Goal: Transaction & Acquisition: Register for event/course

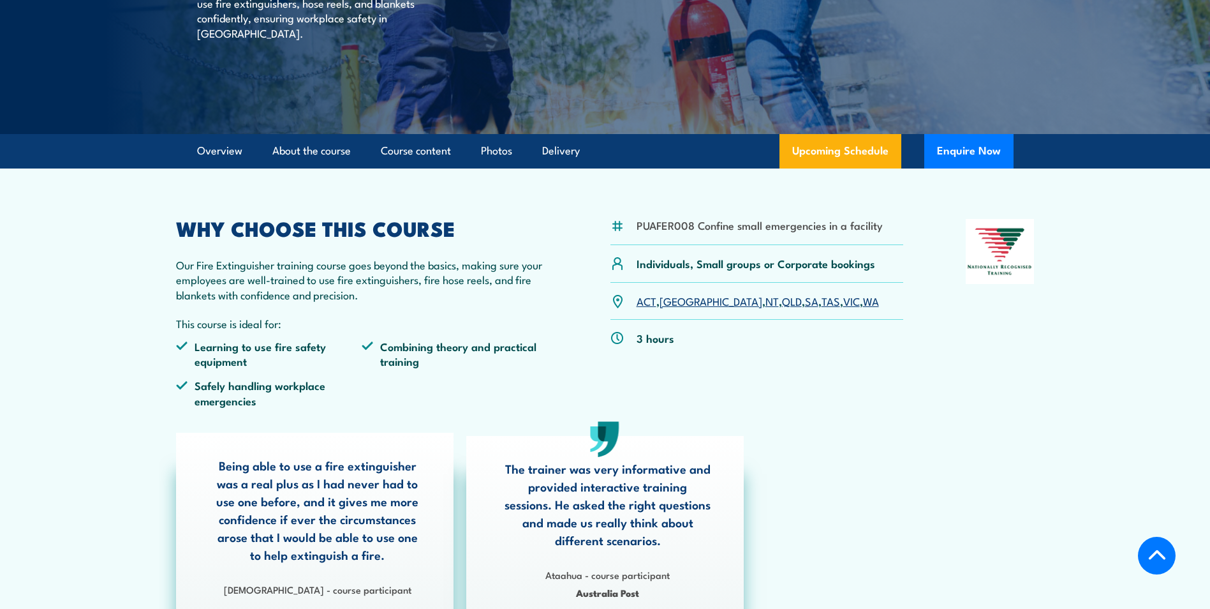
scroll to position [255, 0]
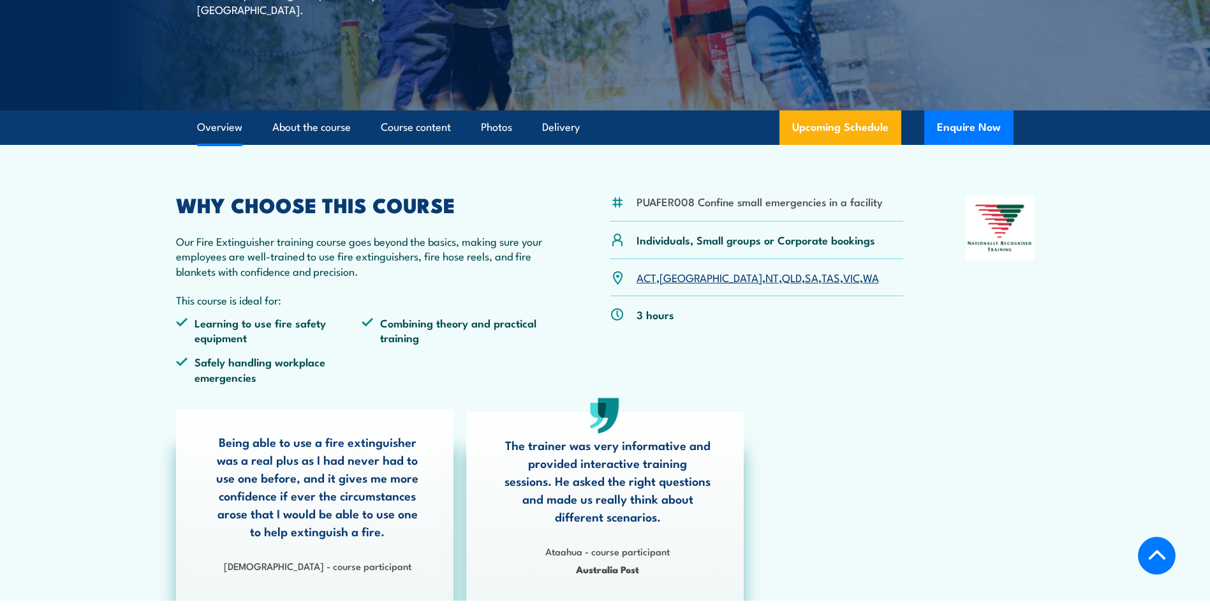
click at [863, 281] on link "WA" at bounding box center [871, 276] width 16 height 15
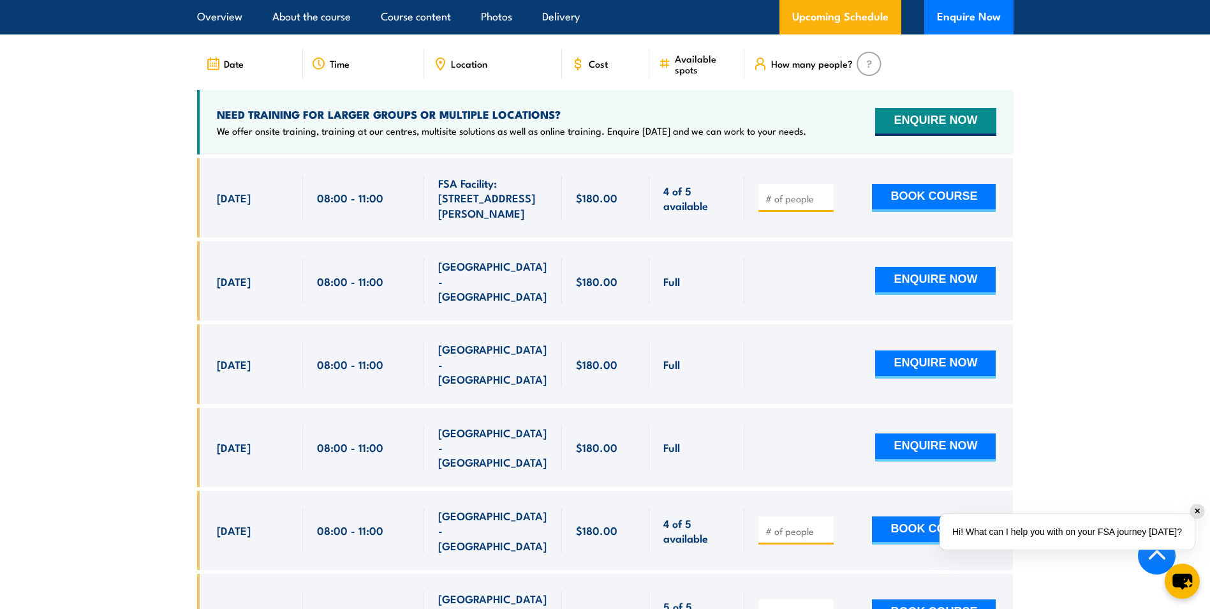
scroll to position [2169, 0]
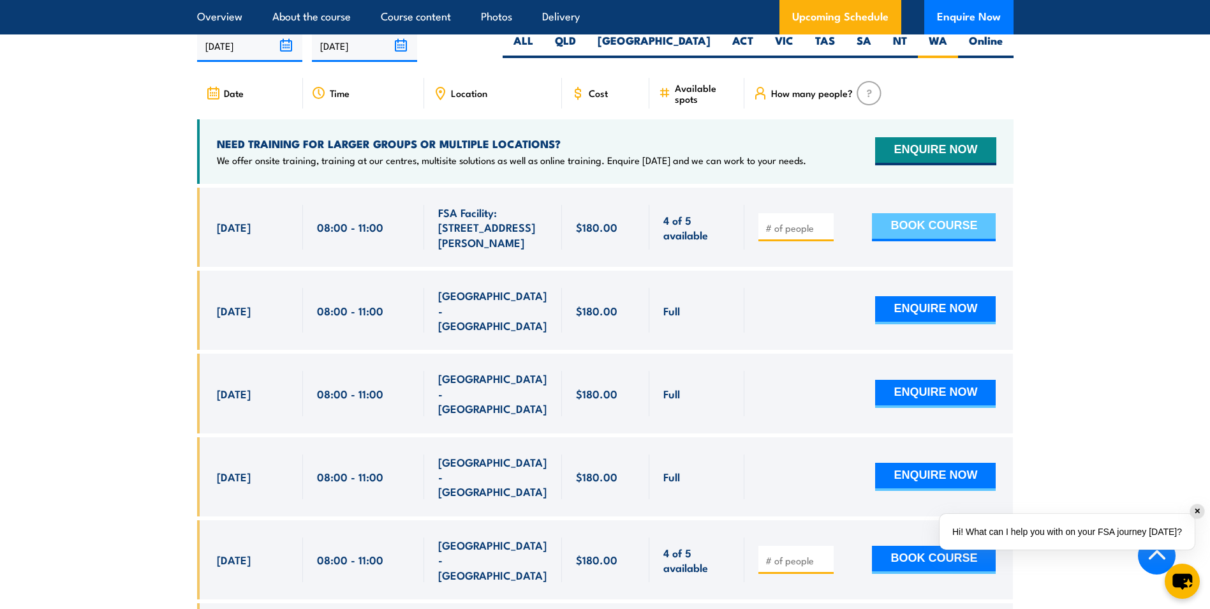
click at [930, 213] on button "BOOK COURSE" at bounding box center [934, 227] width 124 height 28
click at [794, 221] on input "number" at bounding box center [798, 227] width 64 height 13
type input "1"
click at [824, 221] on input "1" at bounding box center [798, 227] width 64 height 13
click at [882, 213] on button "BOOK COURSE" at bounding box center [934, 227] width 124 height 28
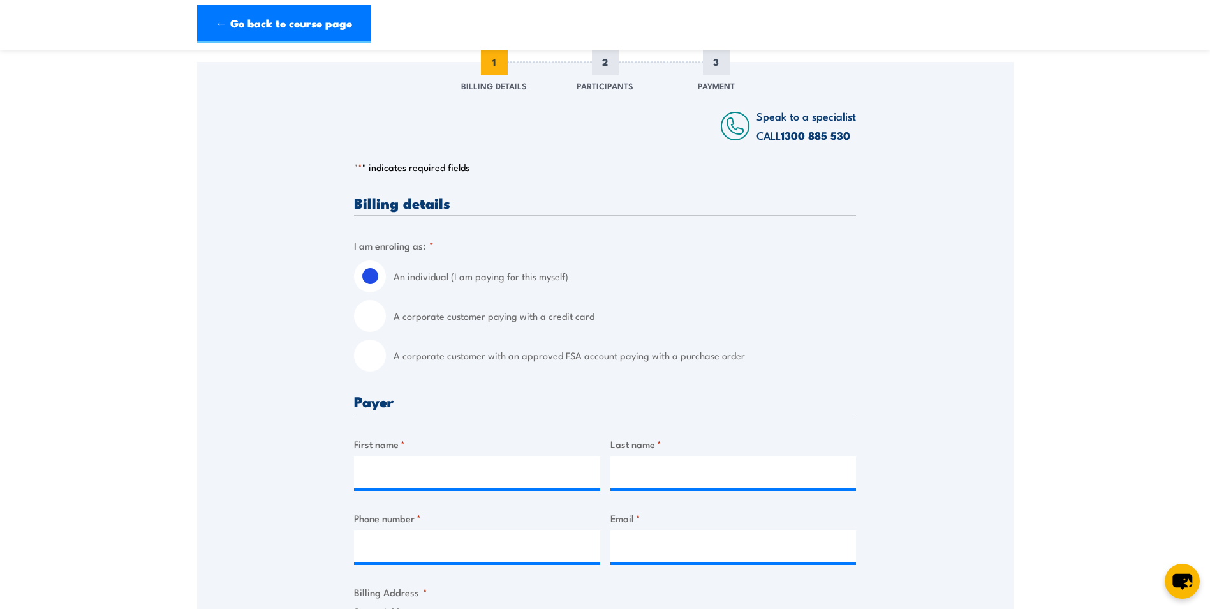
scroll to position [255, 0]
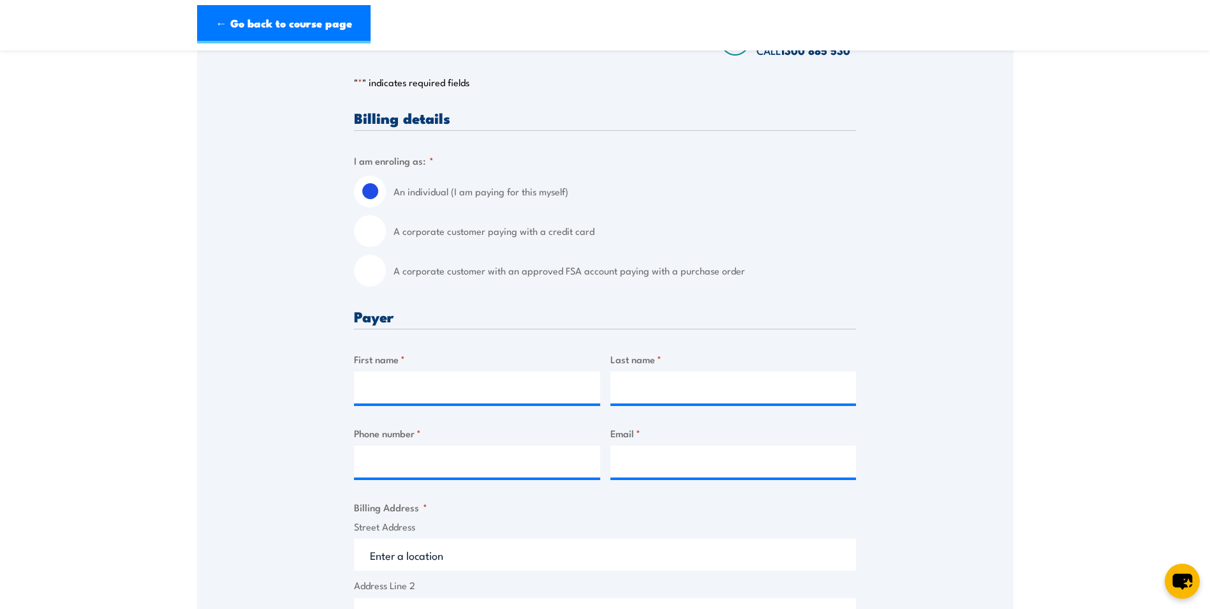
click at [364, 284] on input "A corporate customer with an approved FSA account paying with a purchase order" at bounding box center [370, 271] width 32 height 32
radio input "true"
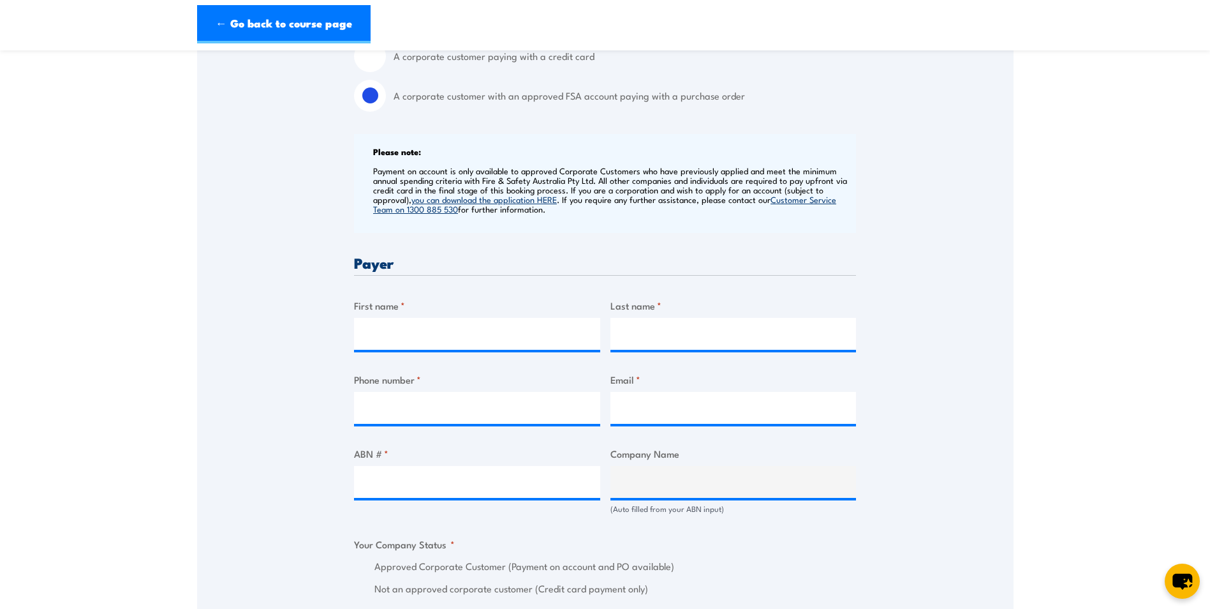
scroll to position [383, 0]
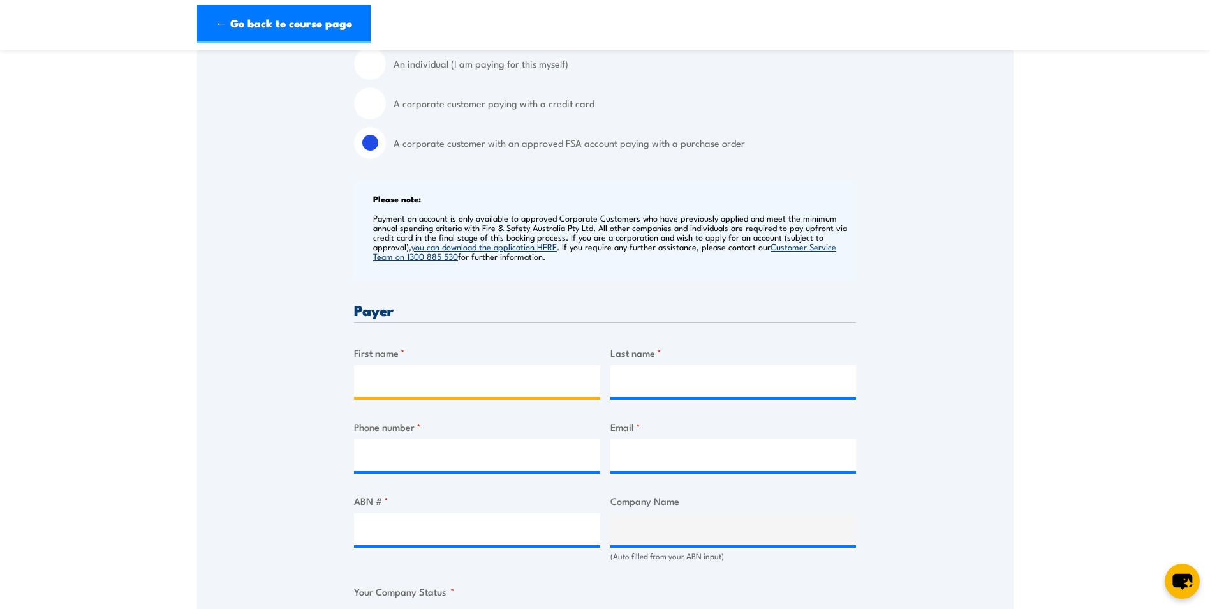
click at [375, 392] on input "First name *" at bounding box center [477, 381] width 246 height 32
type input "De'arne"
type input "[PERSON_NAME]"
type input "0499938476"
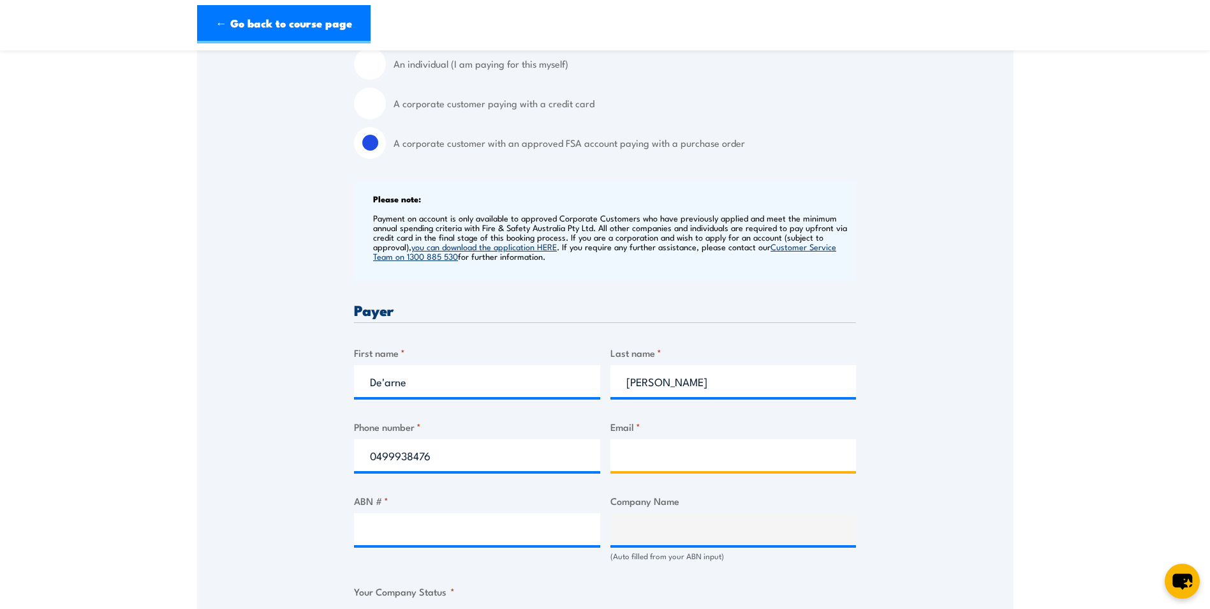
type input "[EMAIL_ADDRESS][DOMAIN_NAME]"
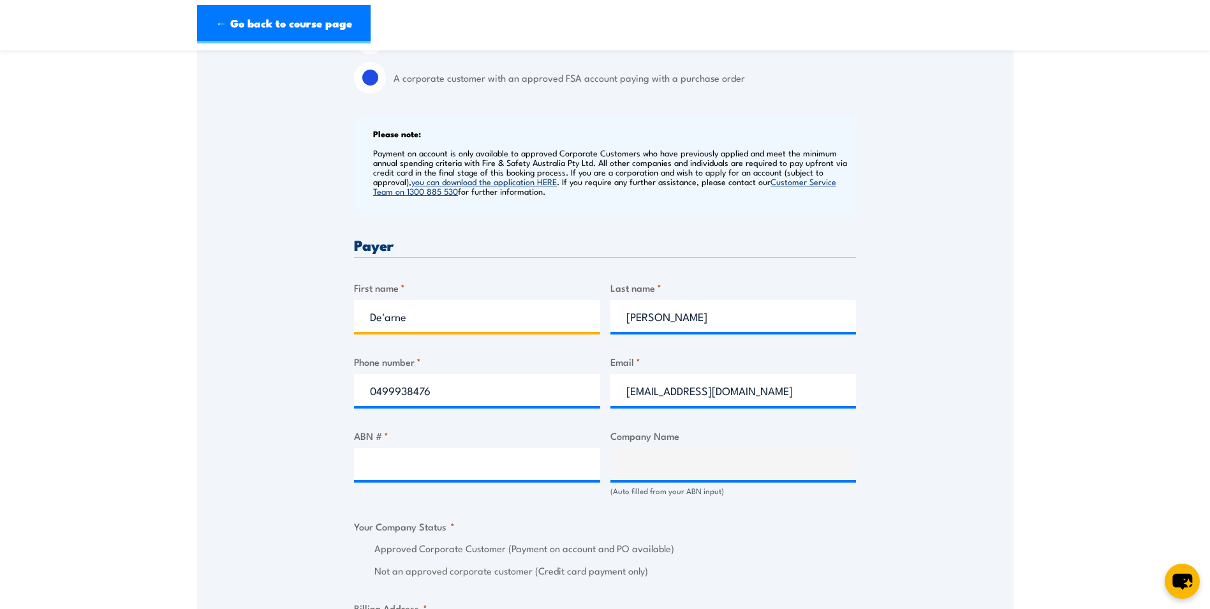
scroll to position [510, 0]
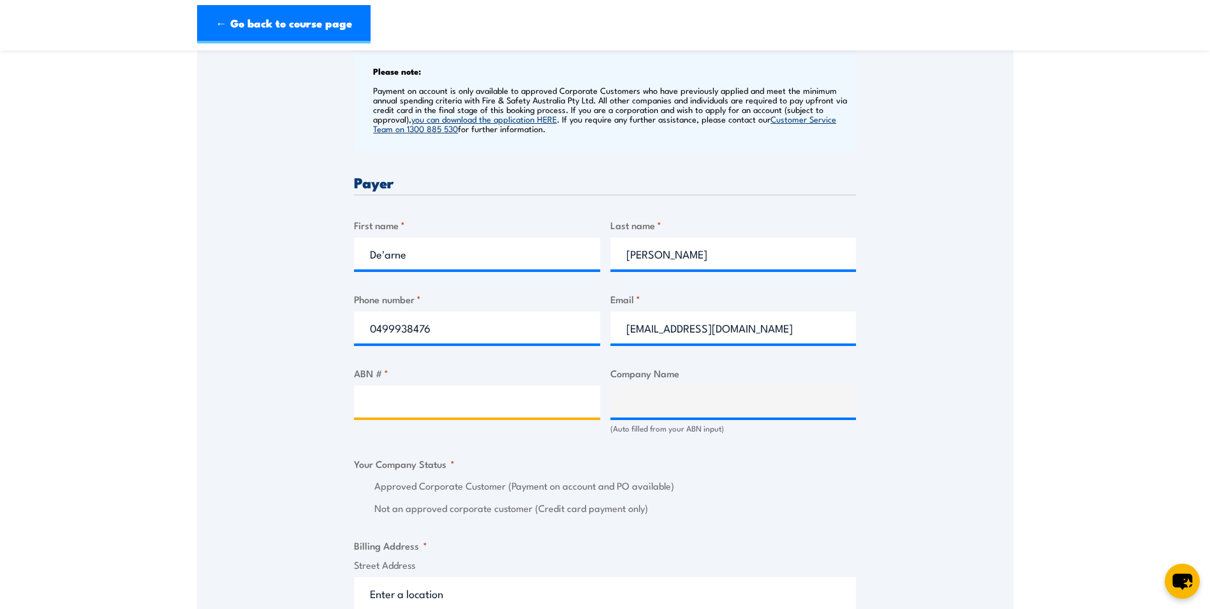
click at [370, 409] on input "ABN # *" at bounding box center [477, 401] width 246 height 32
click at [382, 411] on input "ABN # *" at bounding box center [477, 401] width 246 height 32
paste input "57 955 011 697"
type input "57 955 011 697"
type input "Regional Power Corporation"
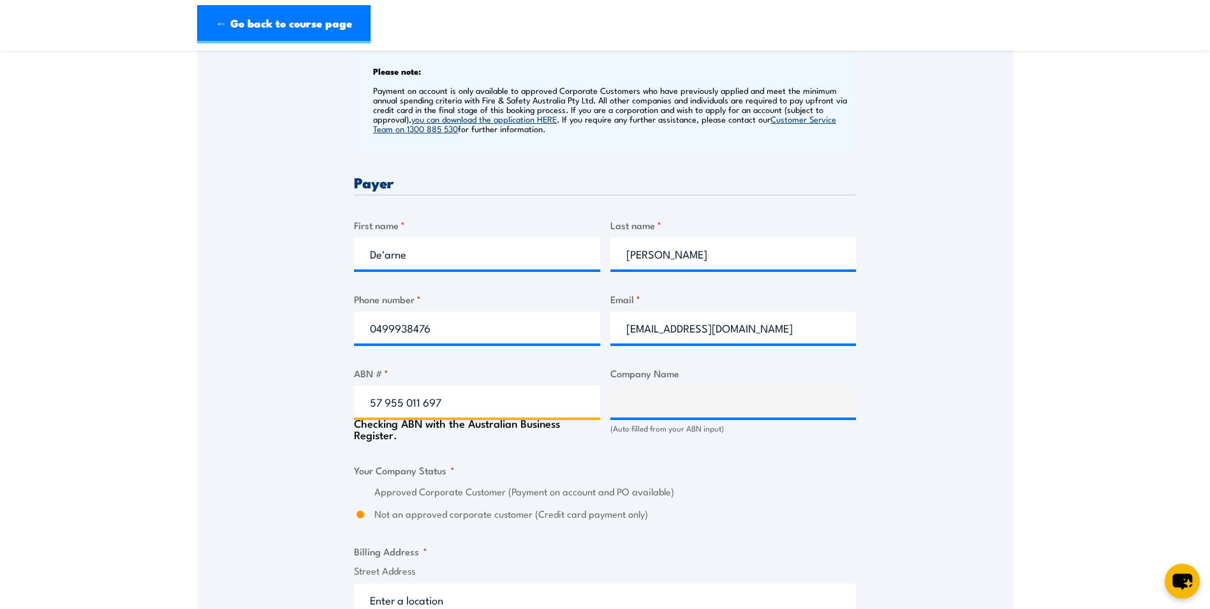
radio input "true"
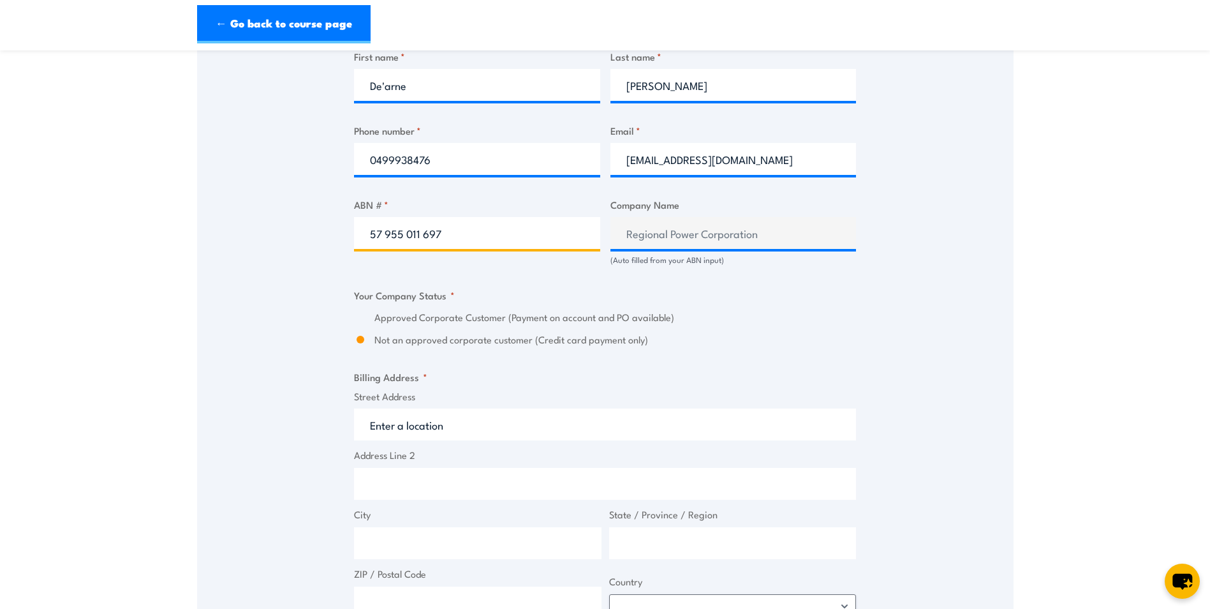
scroll to position [702, 0]
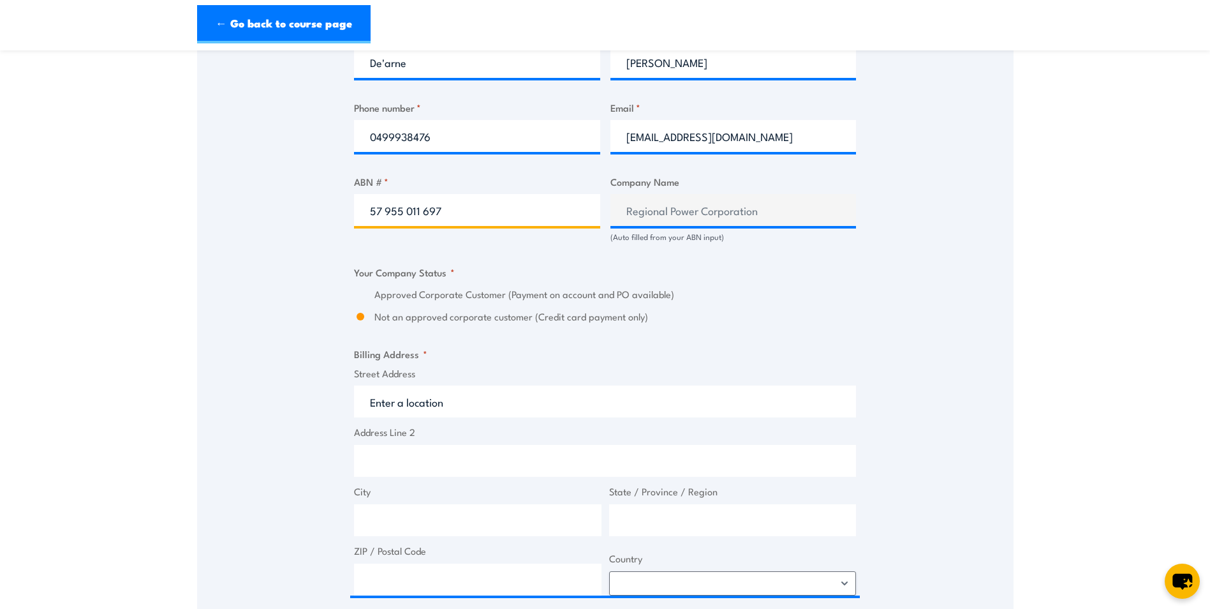
type input "57 955 011 697"
click at [391, 302] on label "Approved Corporate Customer (Payment on account and PO available)" at bounding box center [615, 294] width 482 height 15
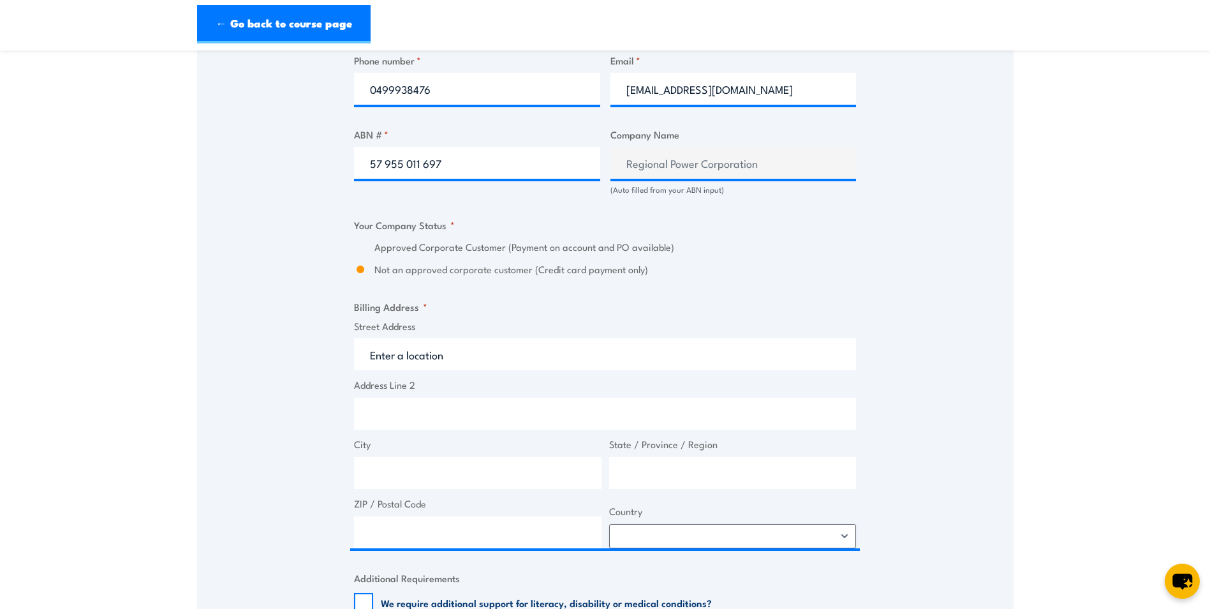
scroll to position [829, 0]
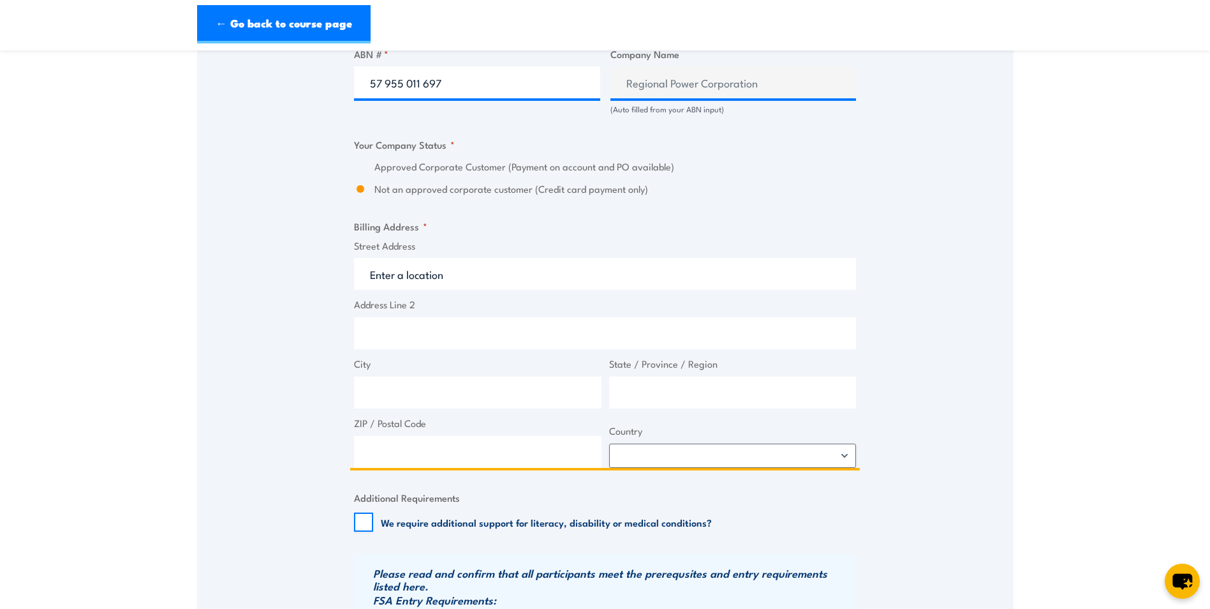
click at [364, 289] on input "Street Address" at bounding box center [605, 274] width 502 height 32
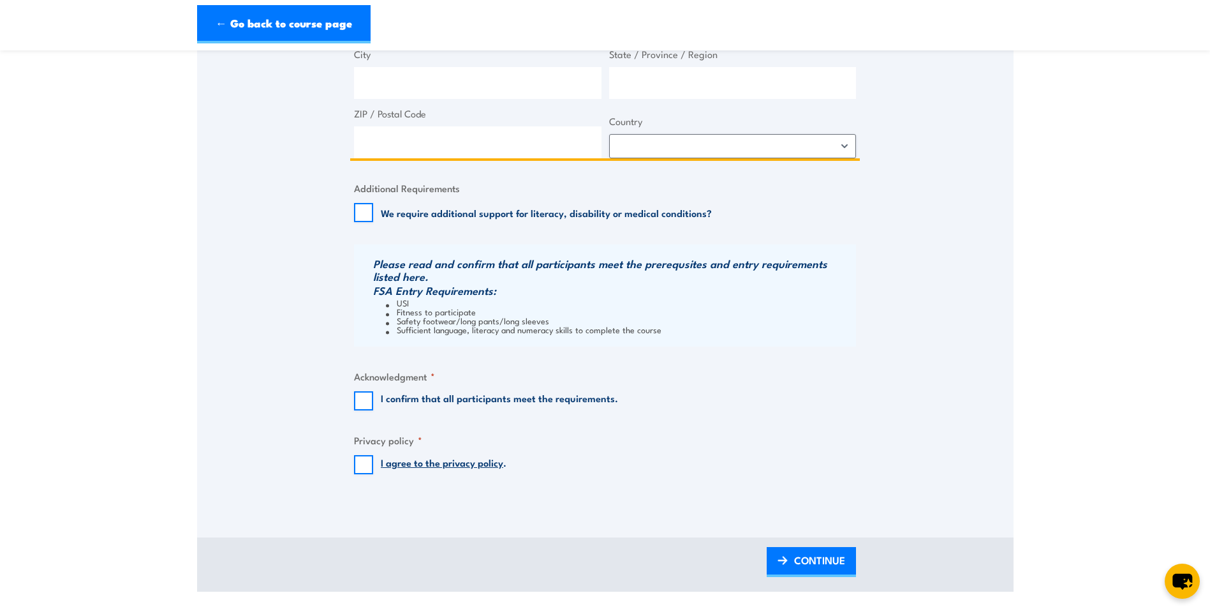
scroll to position [1212, 0]
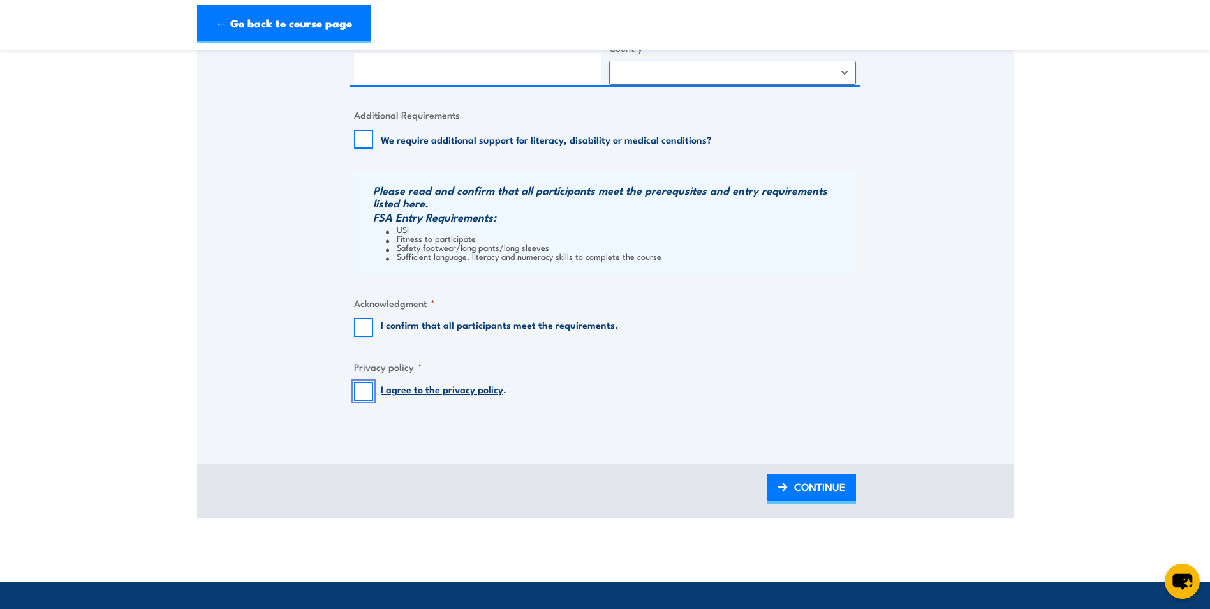
click at [362, 401] on input "I agree to the privacy policy ." at bounding box center [363, 391] width 19 height 19
checkbox input "true"
click at [358, 337] on input "I confirm that all participants meet the requirements." at bounding box center [363, 327] width 19 height 19
checkbox input "true"
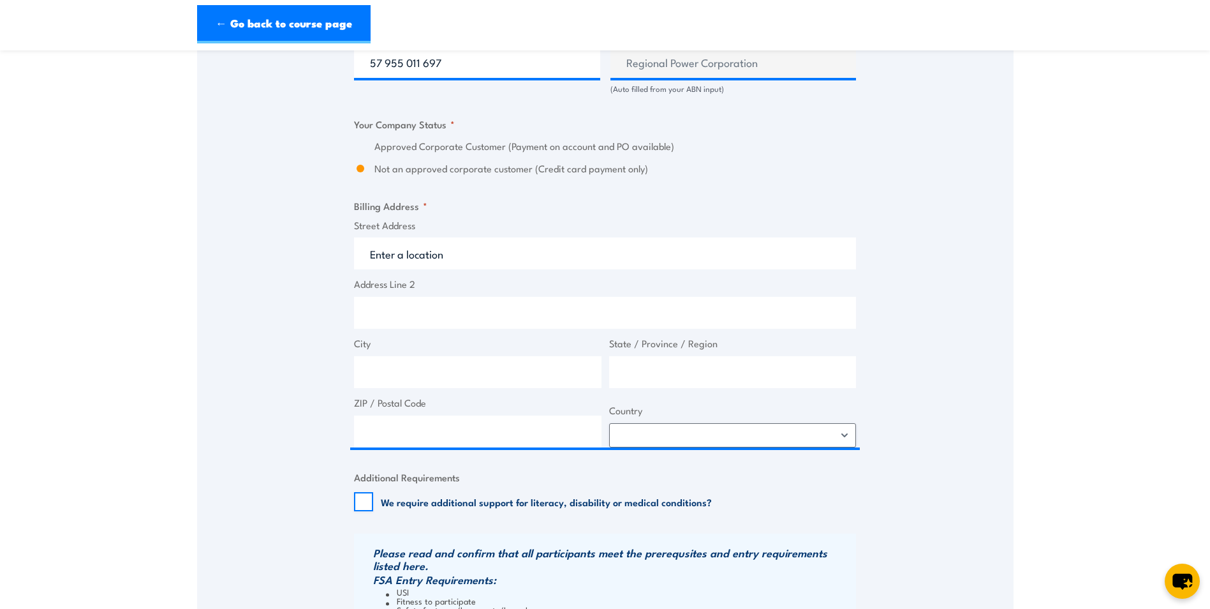
scroll to position [829, 0]
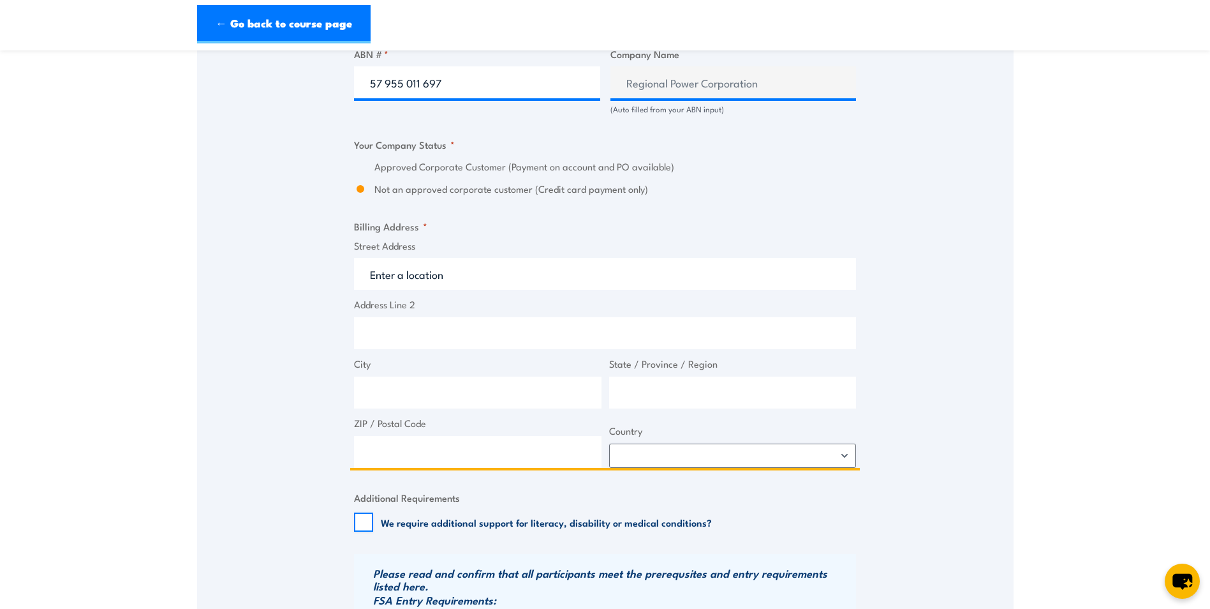
click at [363, 286] on input "Street Address" at bounding box center [605, 274] width 502 height 32
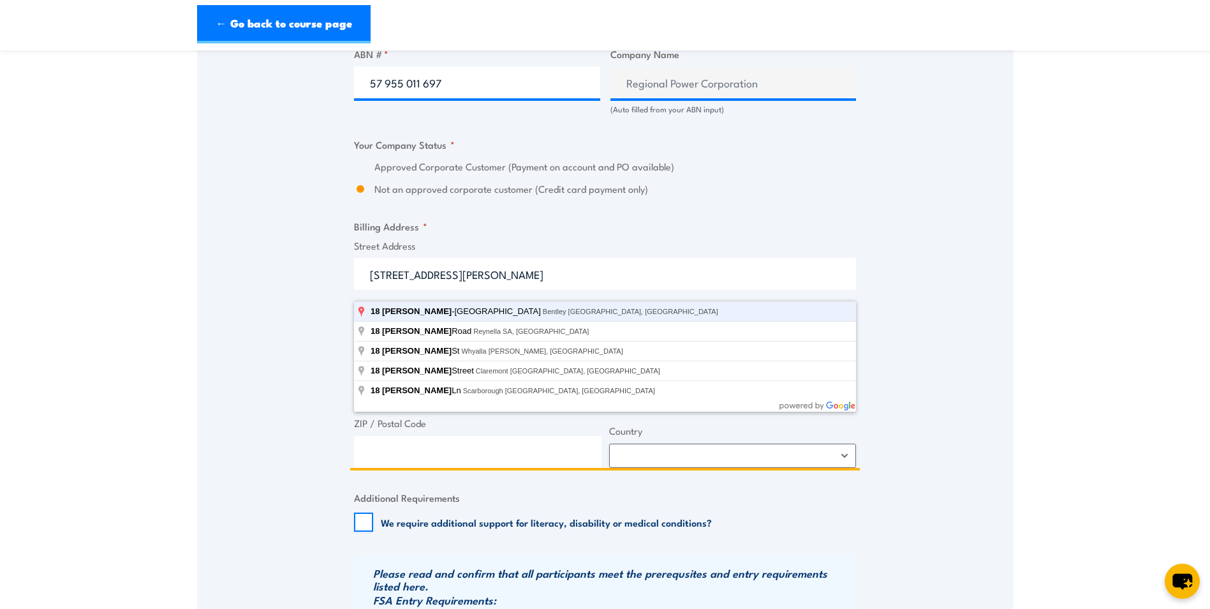
type input "[STREET_ADDRESS][PERSON_NAME]"
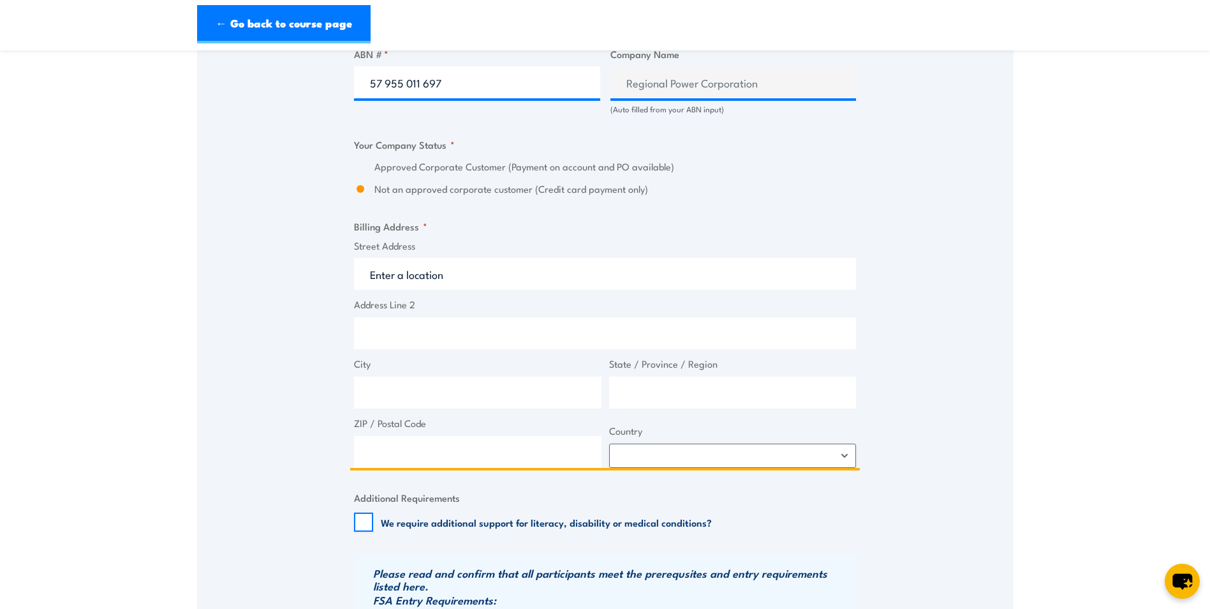
type input "18 [PERSON_NAME] Dr"
type input "Bentley"
type input "[GEOGRAPHIC_DATA]"
type input "6102"
select select "[GEOGRAPHIC_DATA]"
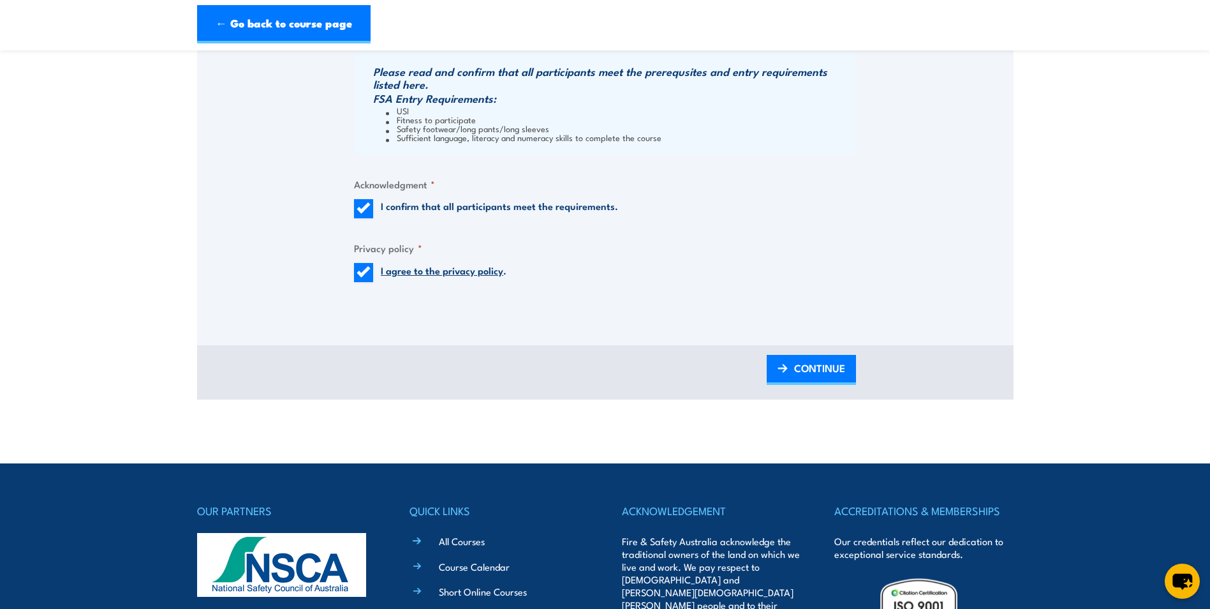
scroll to position [1340, 0]
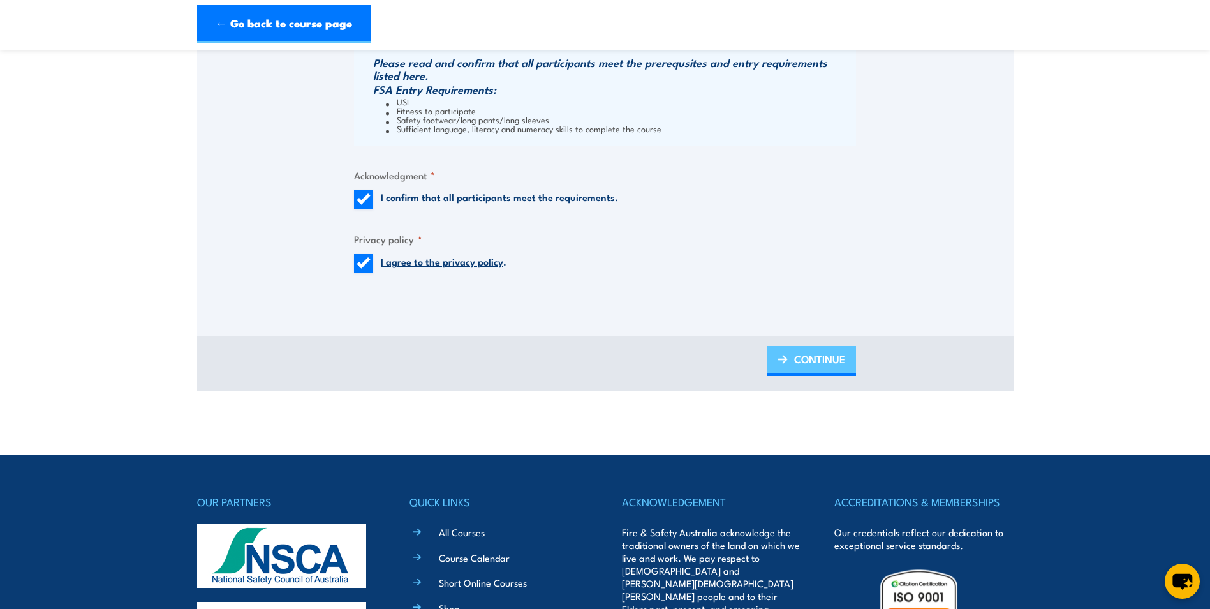
click at [803, 371] on span "CONTINUE" at bounding box center [819, 359] width 51 height 34
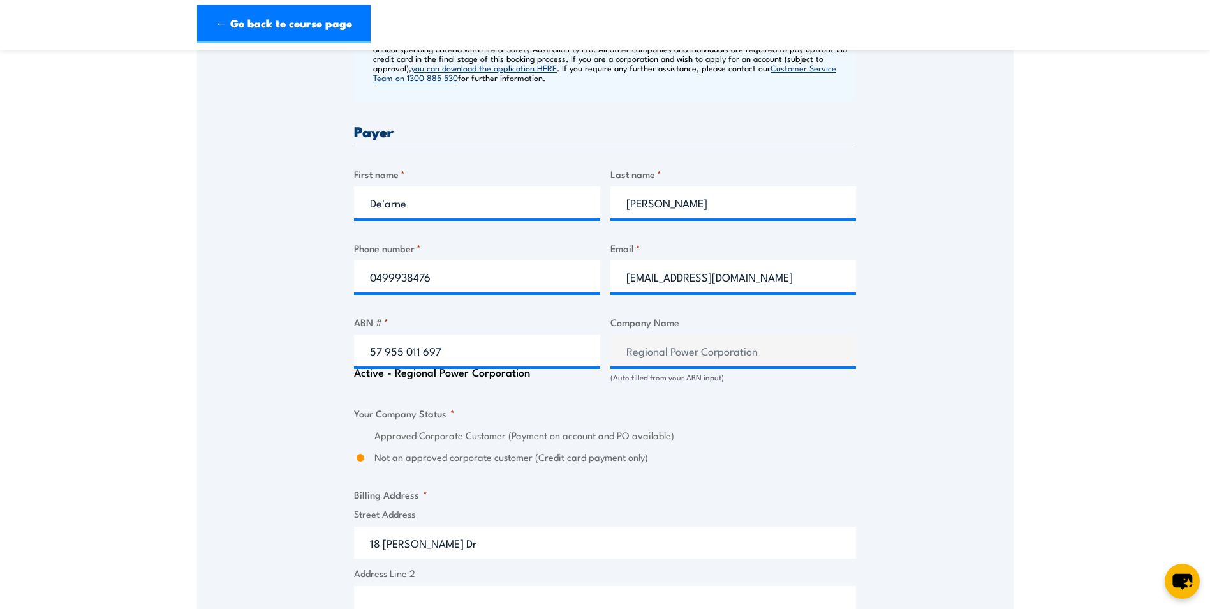
scroll to position [638, 0]
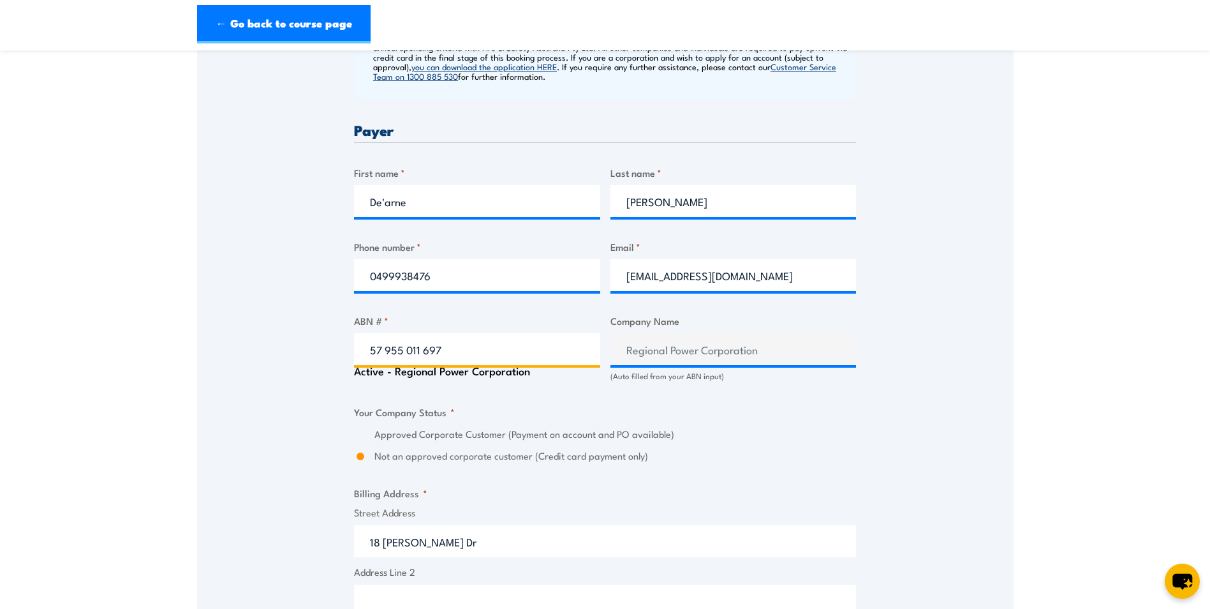
drag, startPoint x: 444, startPoint y: 357, endPoint x: 372, endPoint y: 357, distance: 72.1
click at [372, 357] on input "57 955 011 697" at bounding box center [477, 349] width 246 height 32
